Goal: Find specific page/section

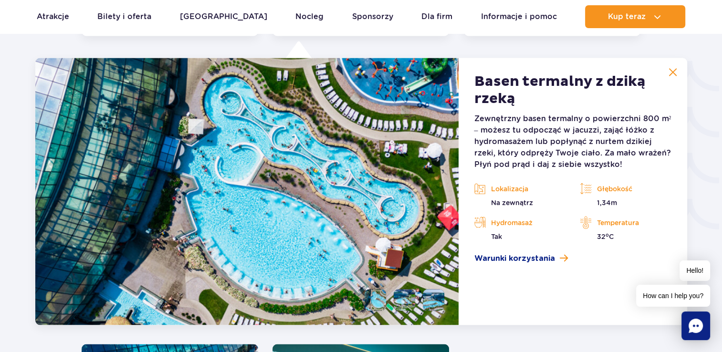
click at [676, 68] on img at bounding box center [673, 72] width 9 height 9
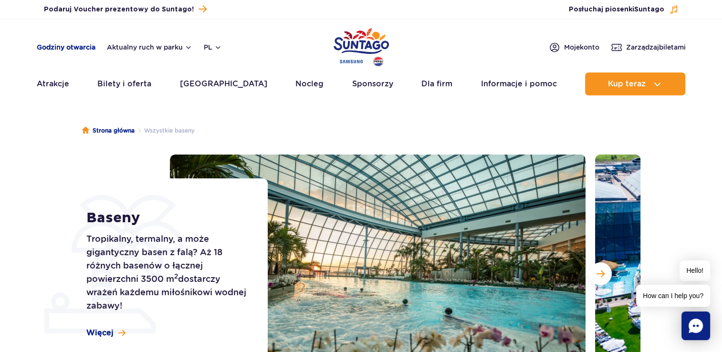
click at [65, 50] on link "Godziny otwarcia" at bounding box center [66, 47] width 59 height 10
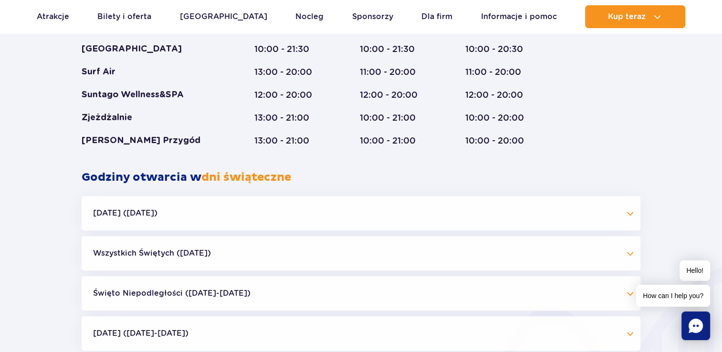
scroll to position [586, 0]
